Goal: Find contact information: Obtain details needed to contact an individual or organization

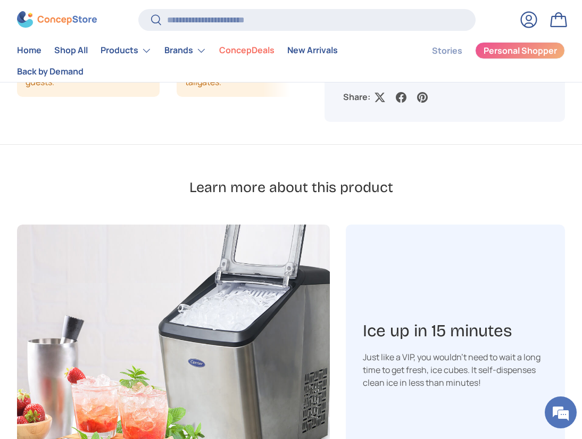
scroll to position [905, 0]
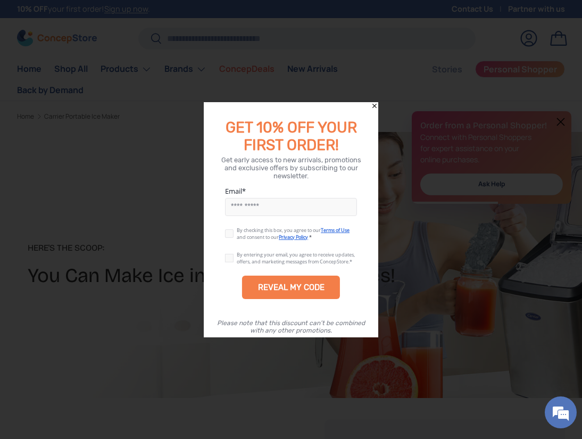
click at [468, 10] on div at bounding box center [291, 219] width 582 height 439
click at [372, 105] on icon "Close" at bounding box center [374, 105] width 7 height 7
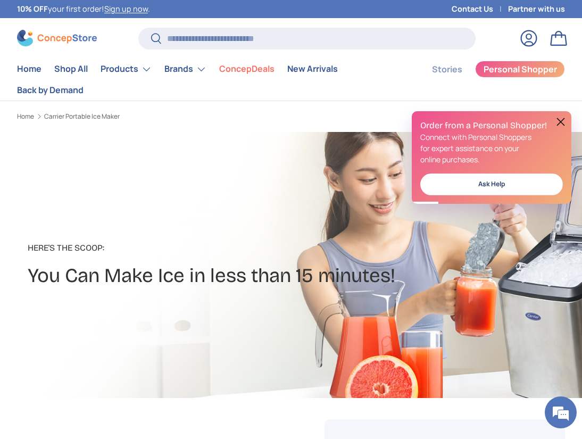
click at [461, 10] on link "Contact Us" at bounding box center [480, 9] width 56 height 12
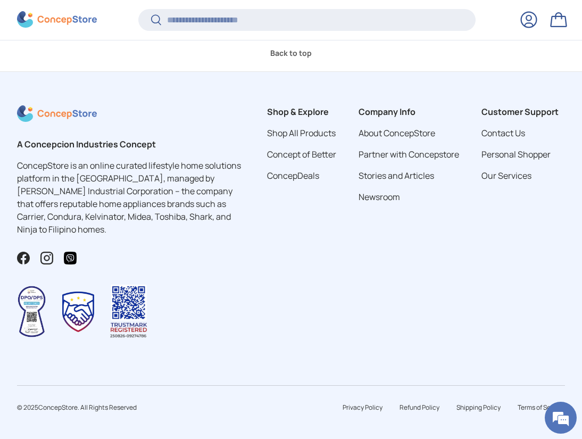
scroll to position [619, 0]
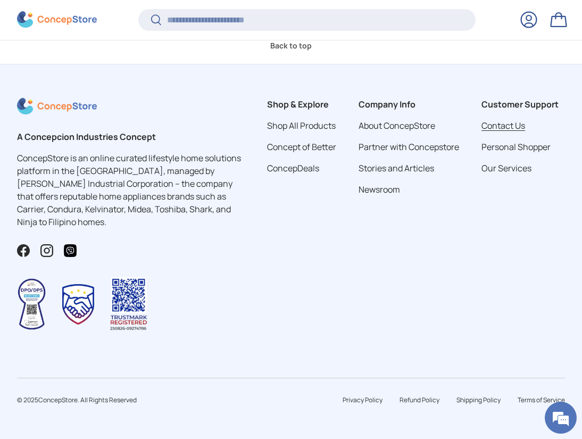
click at [501, 125] on link "Contact Us" at bounding box center [503, 126] width 44 height 12
